Goal: Task Accomplishment & Management: Manage account settings

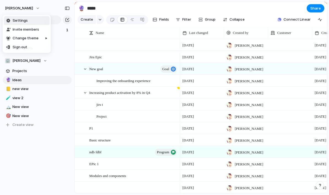
click at [27, 19] on li "Settings" at bounding box center [27, 20] width 46 height 9
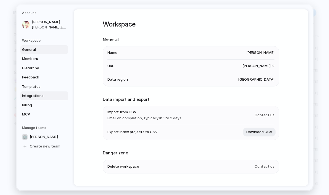
click at [34, 98] on span "Integrations" at bounding box center [39, 96] width 35 height 6
